Goal: Navigation & Orientation: Find specific page/section

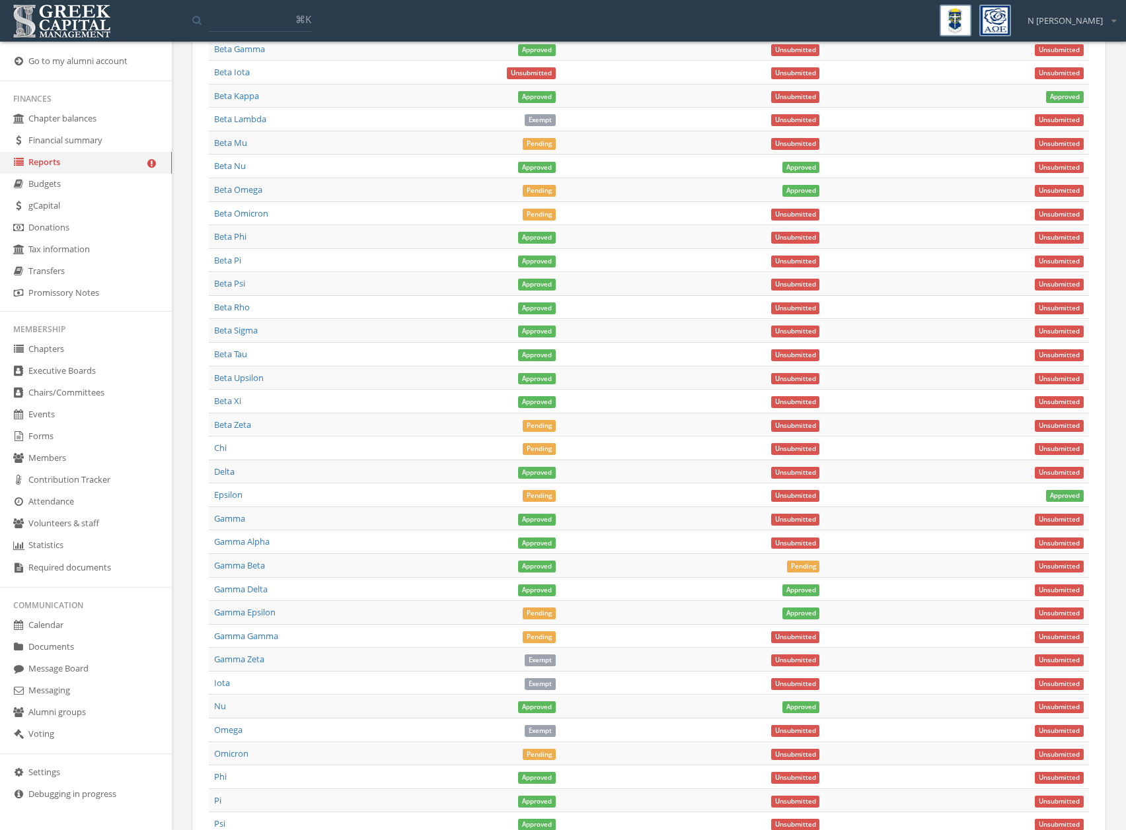
scroll to position [1044, 0]
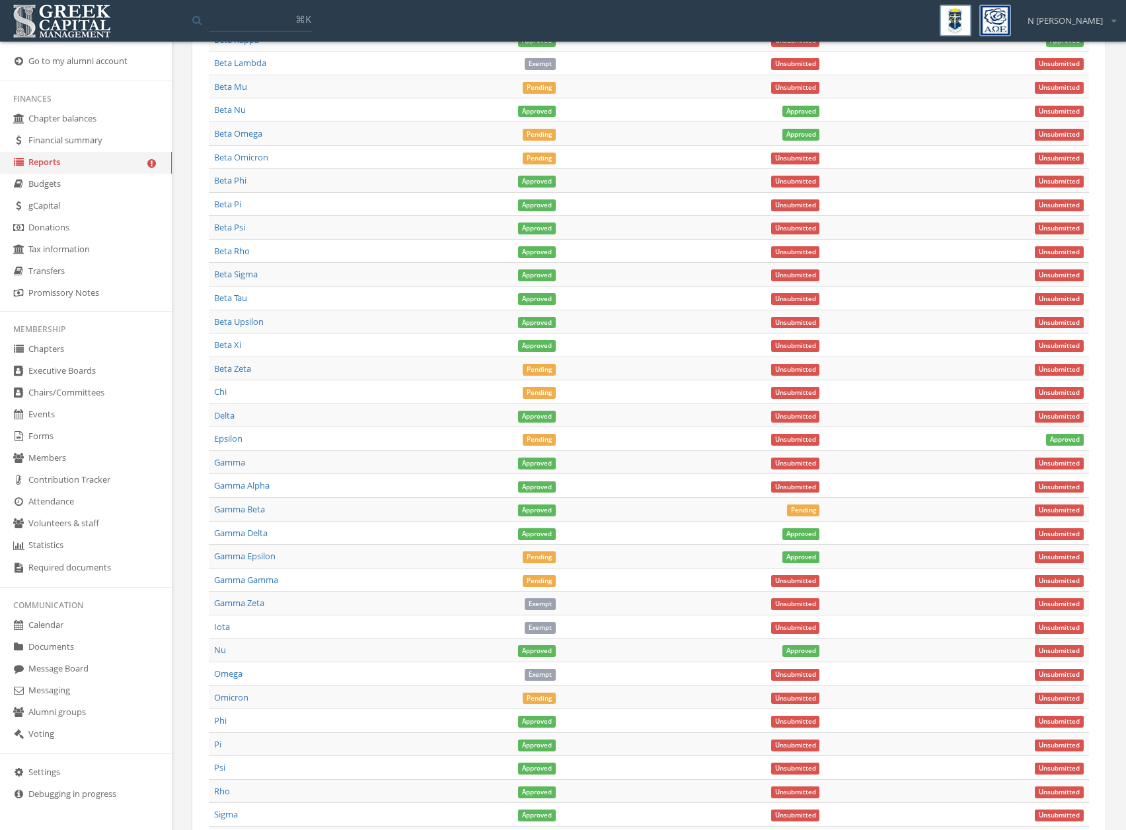
click at [24, 437] on icon at bounding box center [18, 436] width 13 height 11
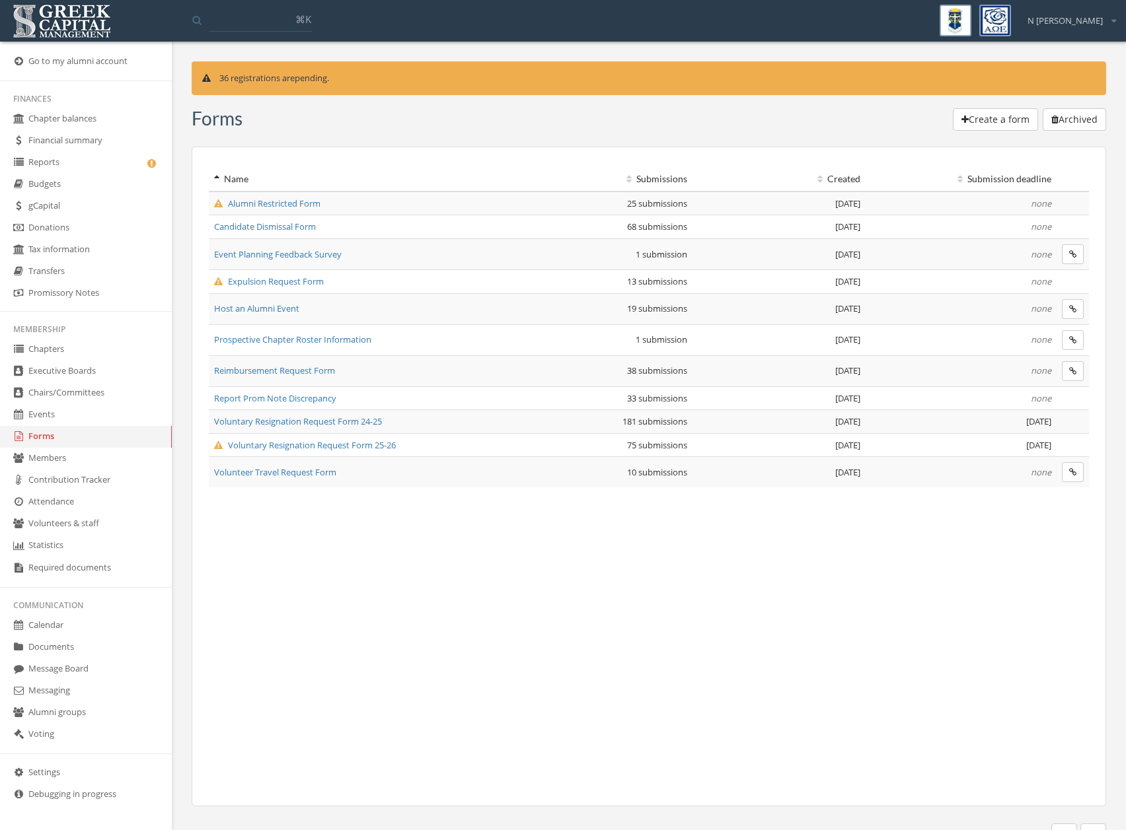
click at [290, 445] on span "Voluntary Resignation Request Form 25-26" at bounding box center [305, 445] width 182 height 12
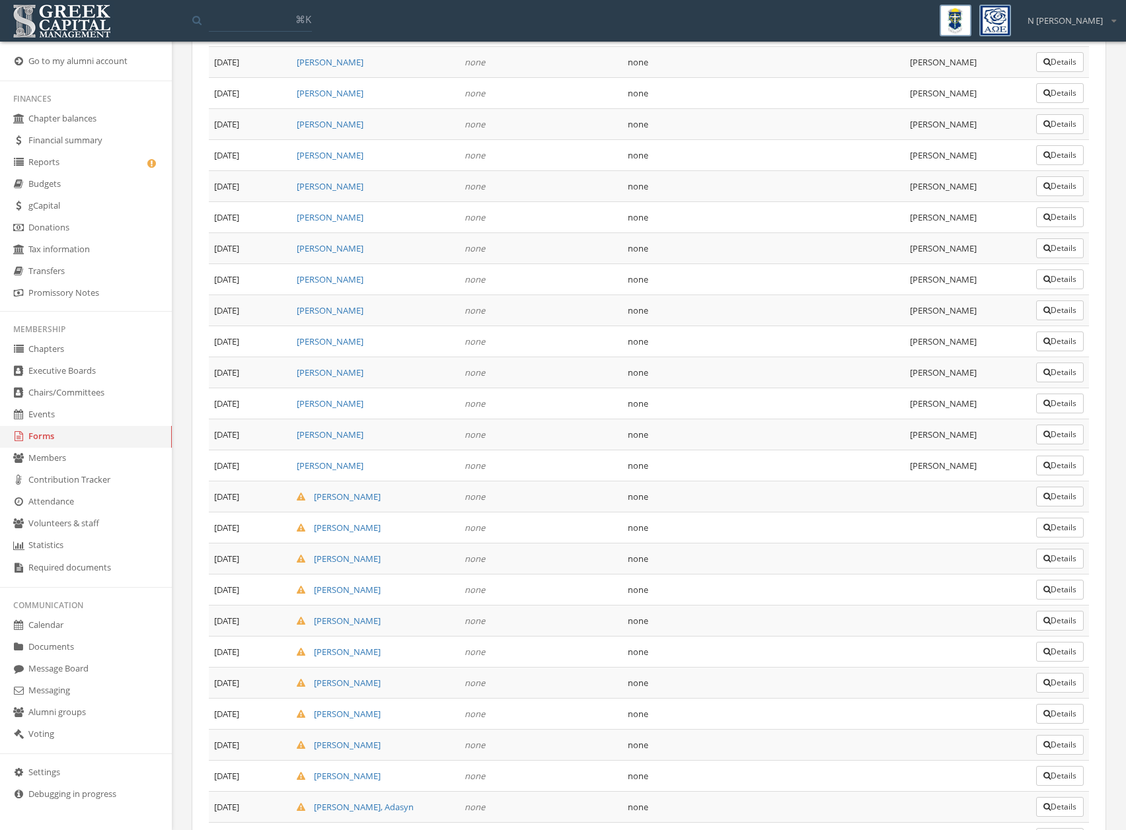
scroll to position [1393, 0]
click at [48, 350] on link "Chapters" at bounding box center [86, 350] width 172 height 22
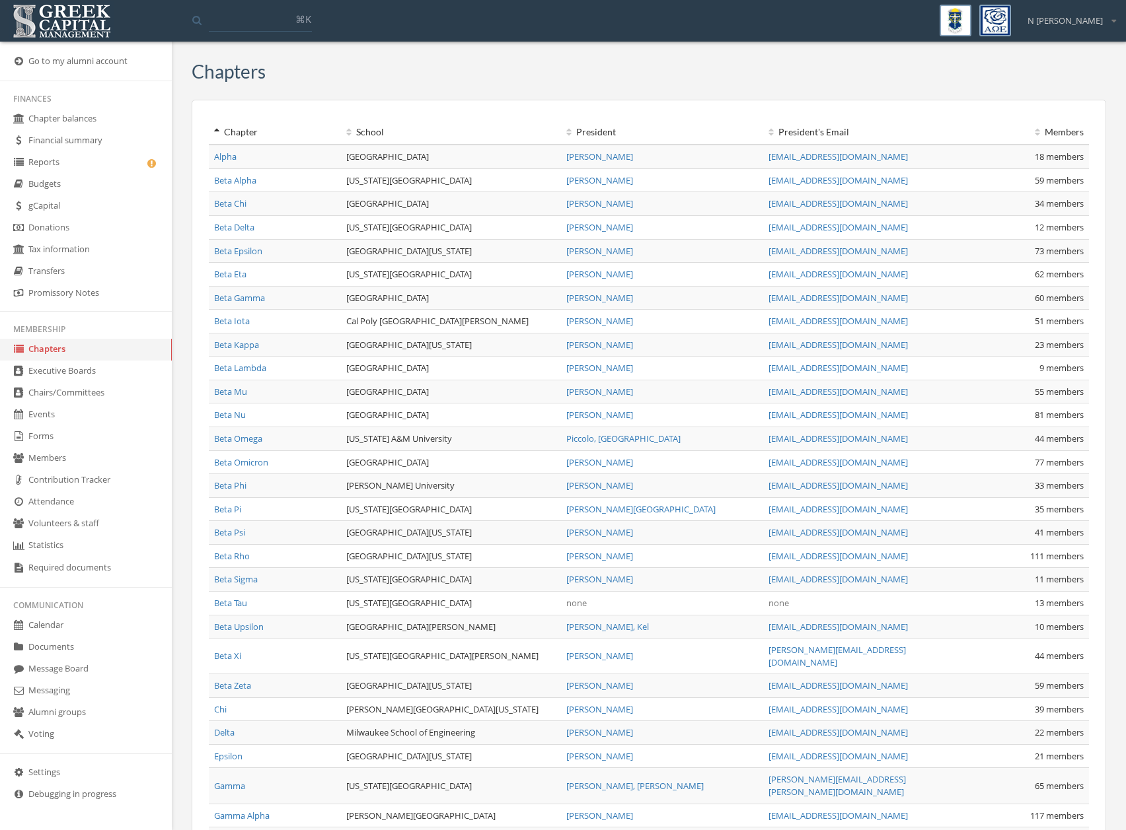
click at [236, 607] on link "Beta Tau" at bounding box center [230, 603] width 33 height 12
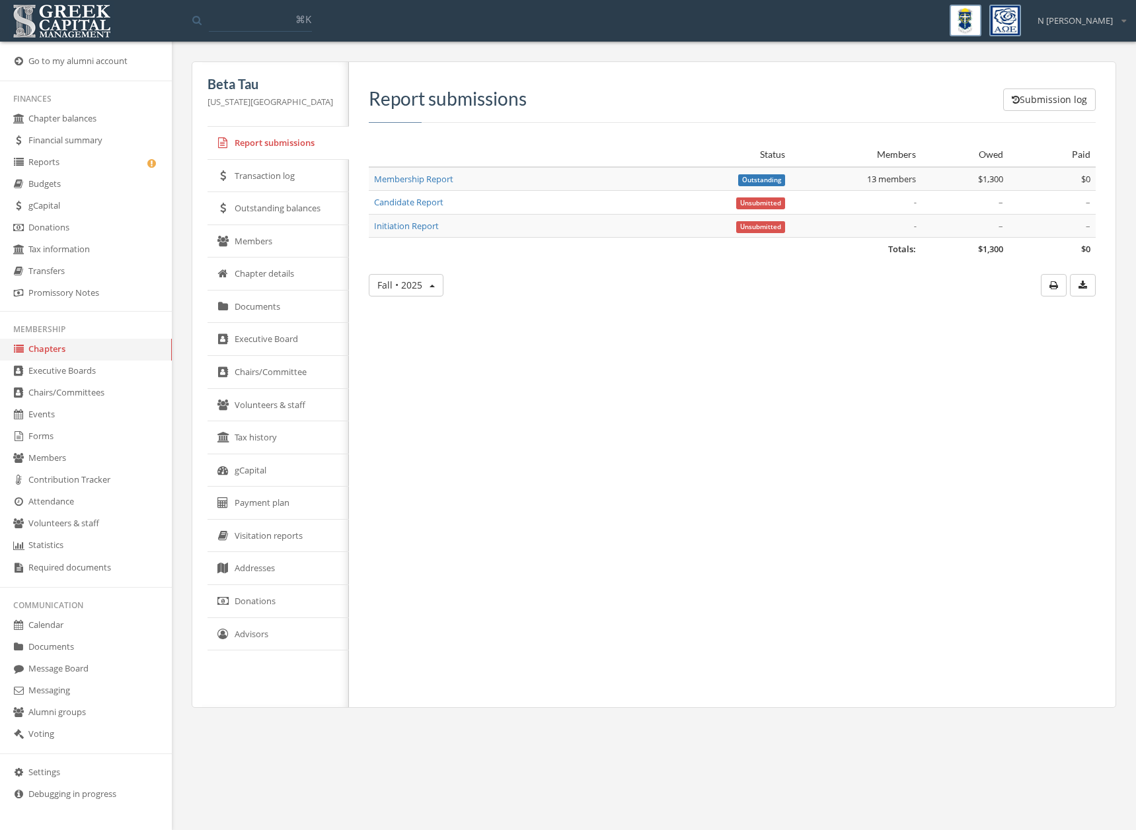
click at [268, 404] on link "Volunteers & staff" at bounding box center [277, 405] width 141 height 33
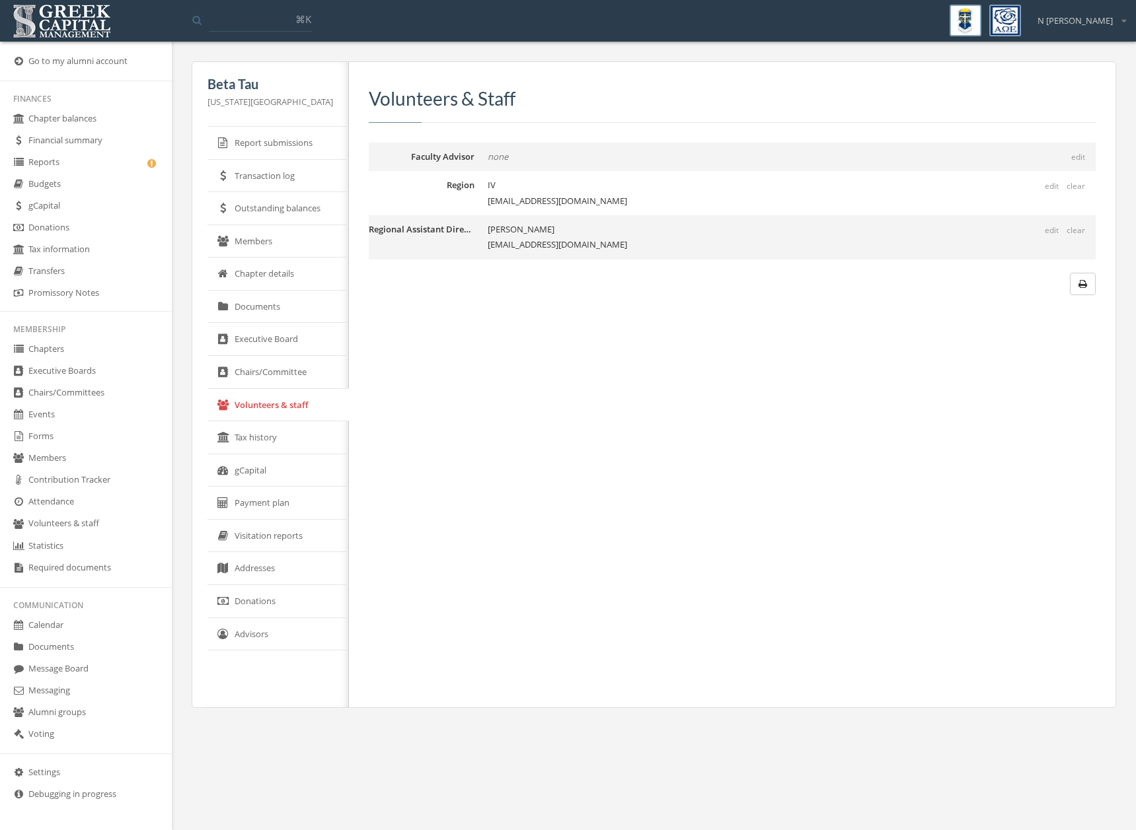
click at [264, 220] on link "Outstanding balances" at bounding box center [277, 208] width 141 height 33
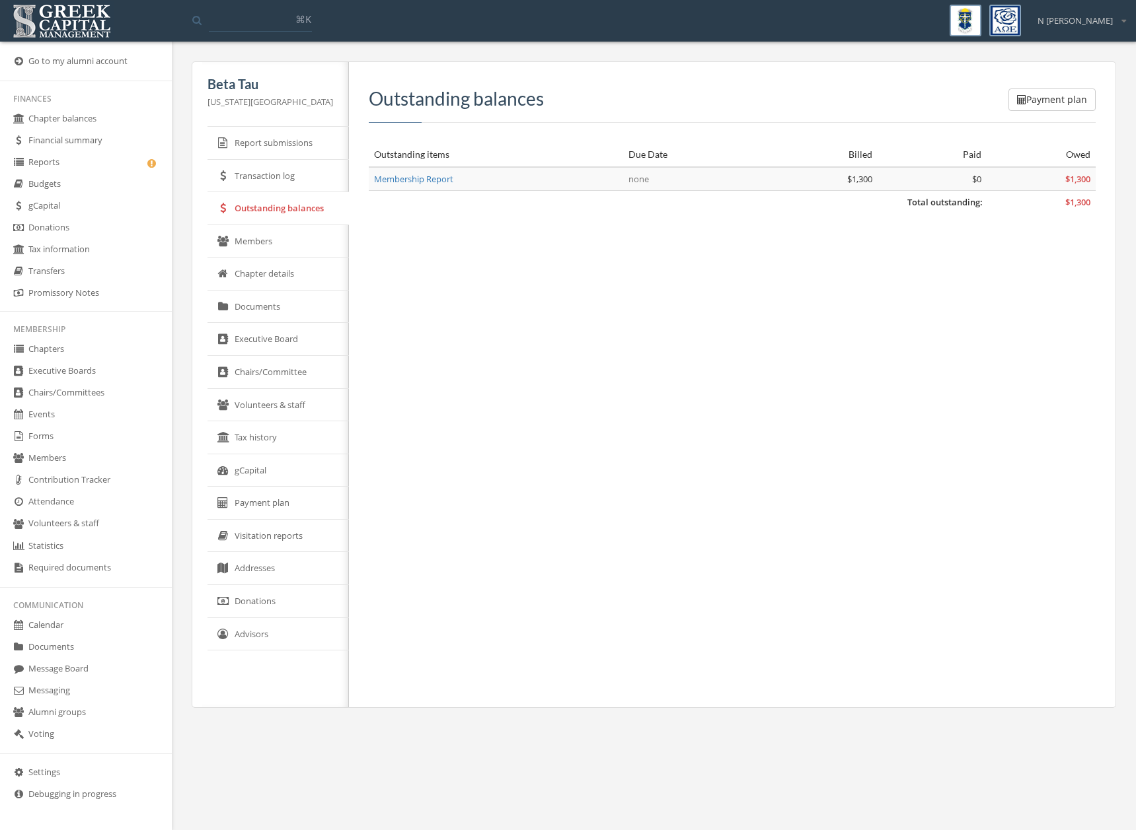
click at [266, 233] on link "Members" at bounding box center [277, 241] width 141 height 33
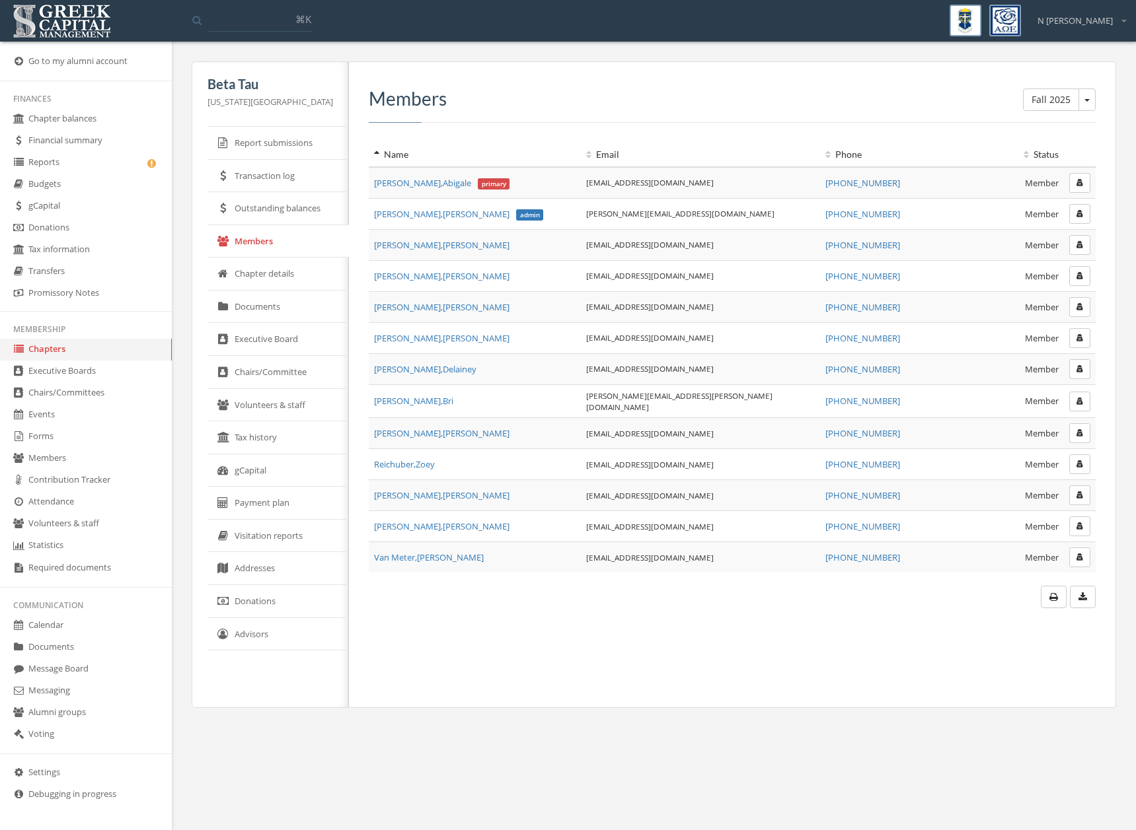
click at [535, 632] on div "Fall 2025 Fall 2025 Fall 2024 Candidate Report Fall 2024 Initiation Report Fall…" at bounding box center [727, 384] width 756 height 645
